Goal: Information Seeking & Learning: Get advice/opinions

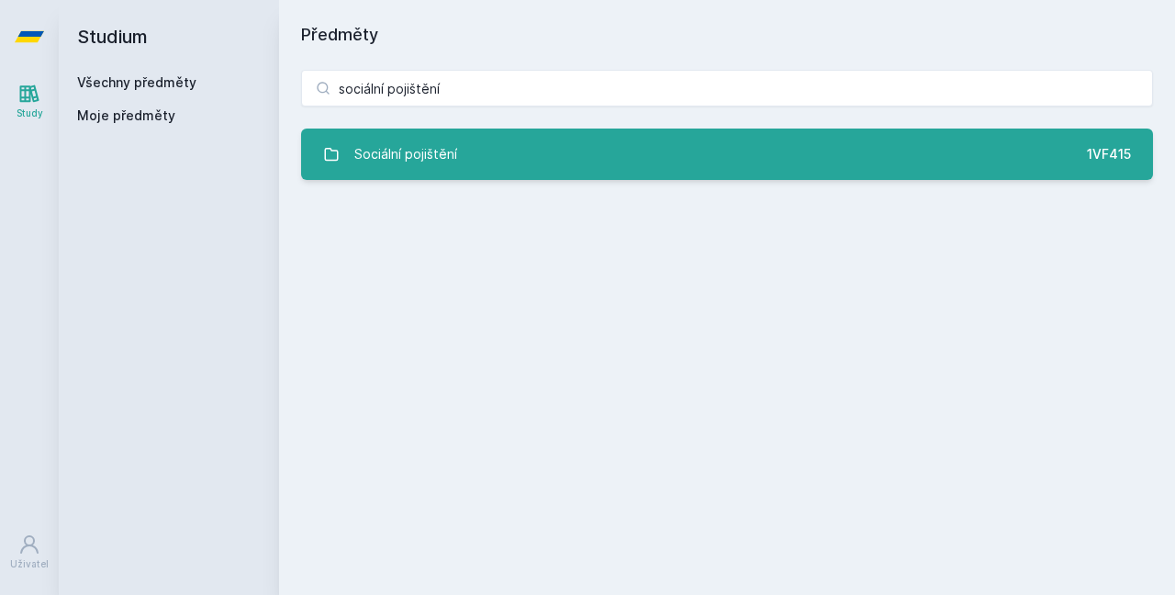
type input "sociální pojištění"
click at [559, 155] on link "Sociální pojištění 1VF415" at bounding box center [727, 153] width 852 height 51
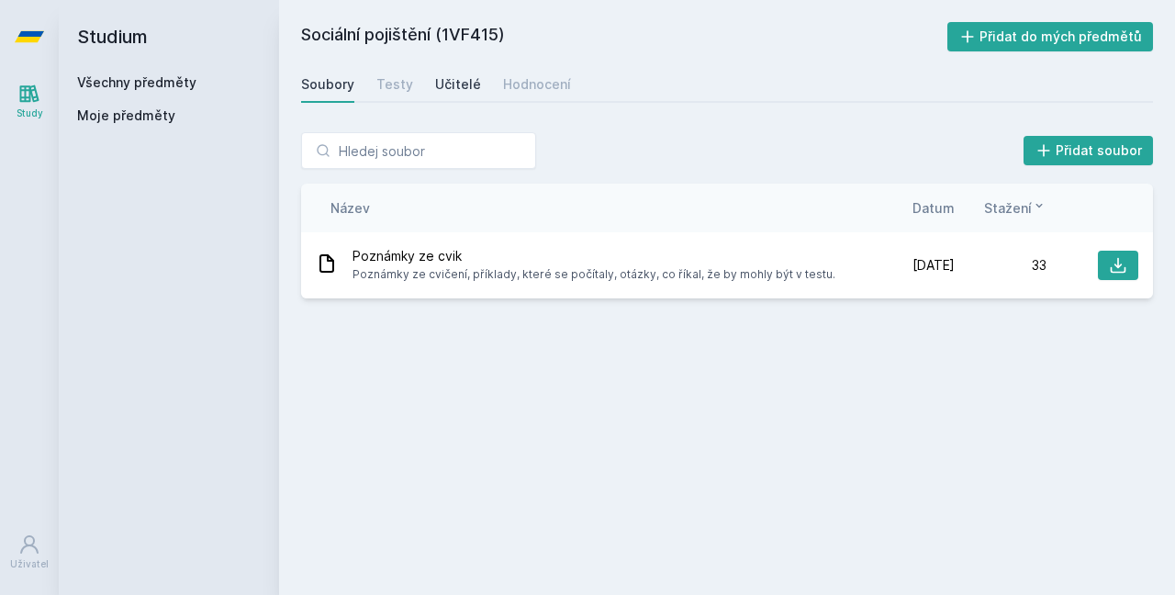
click at [459, 91] on div "Učitelé" at bounding box center [458, 84] width 46 height 18
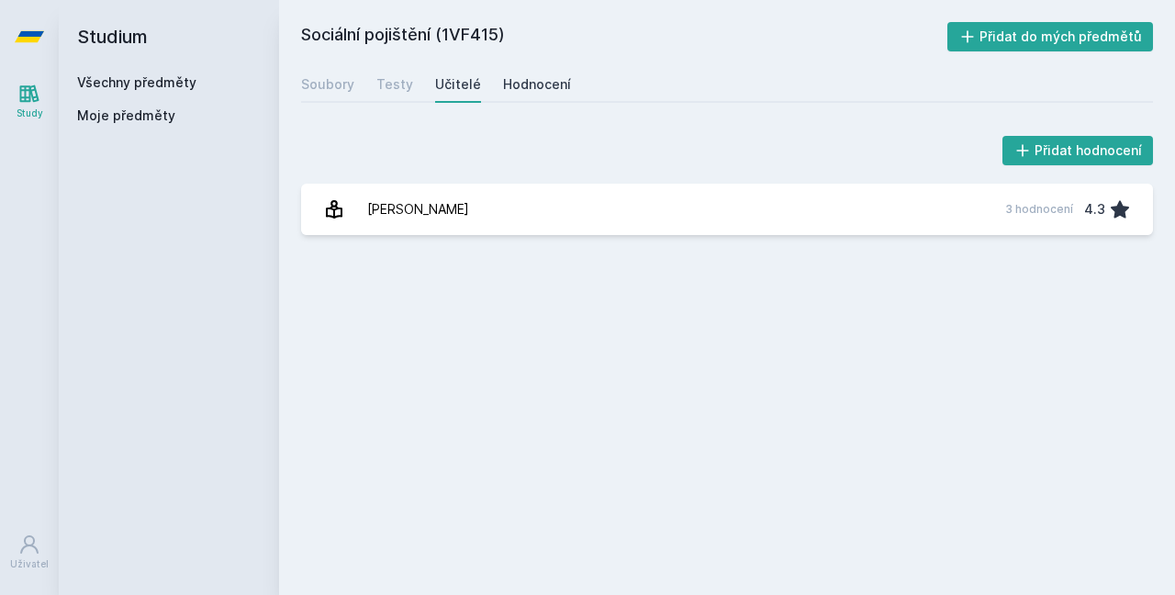
click at [559, 97] on link "Hodnocení" at bounding box center [537, 84] width 68 height 37
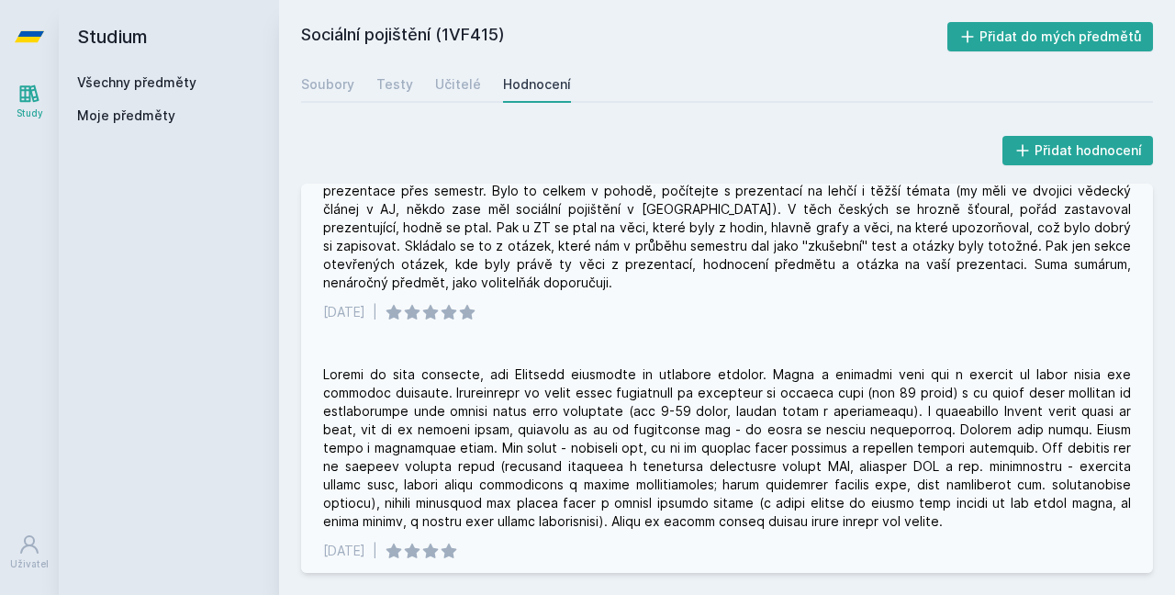
scroll to position [484, 0]
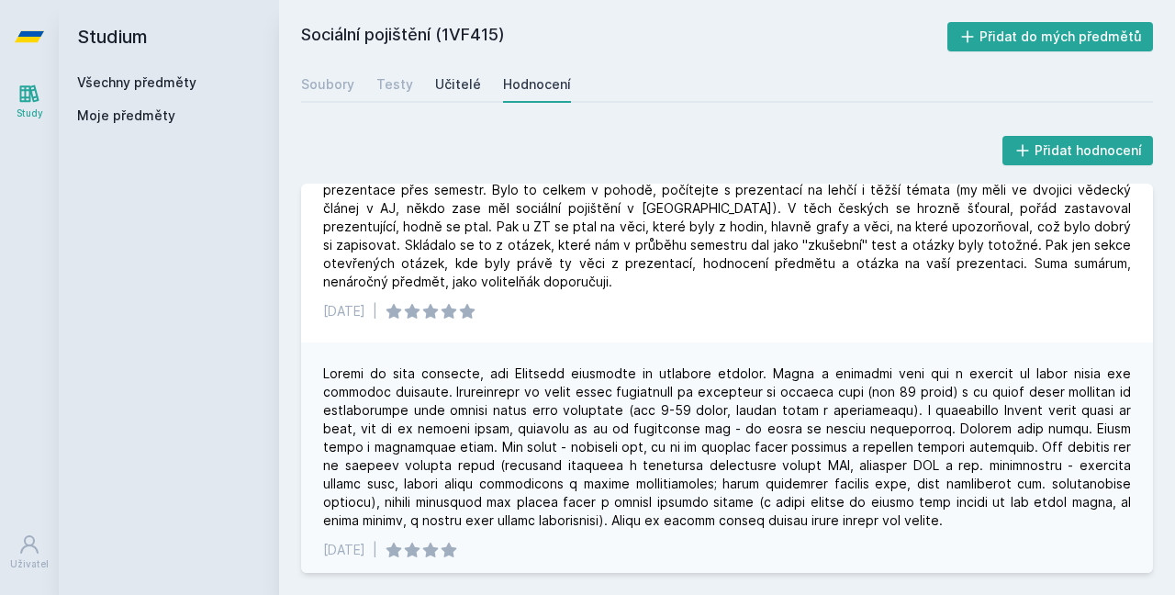
click at [448, 86] on div "Učitelé" at bounding box center [458, 84] width 46 height 18
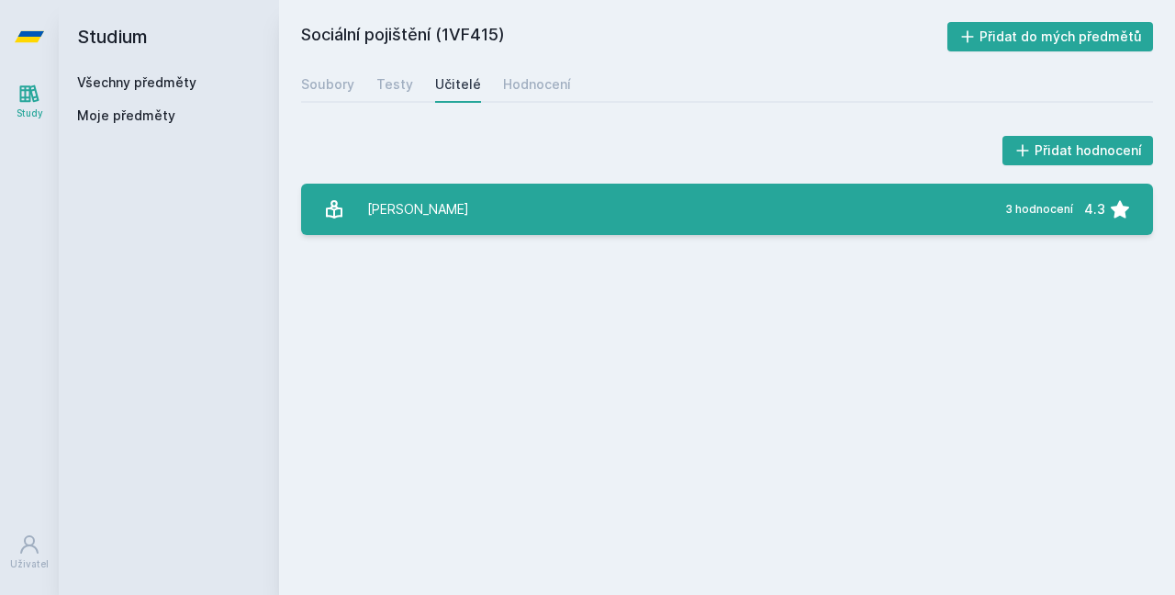
click at [484, 193] on link "[PERSON_NAME] 3 hodnocení 4.3" at bounding box center [727, 209] width 852 height 51
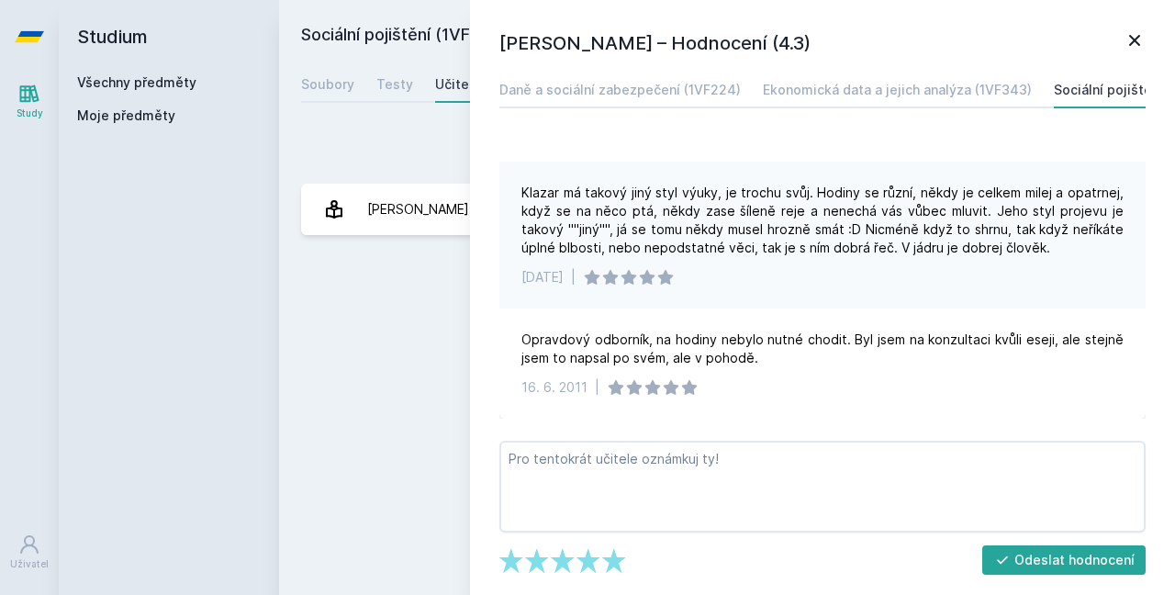
click at [577, 203] on div "Klazar má takový jiný styl výuky, je trochu svůj. Hodiny se různí, někdy je cel…" at bounding box center [822, 220] width 602 height 73
click at [1134, 39] on icon at bounding box center [1134, 40] width 11 height 11
